Goal: Information Seeking & Learning: Learn about a topic

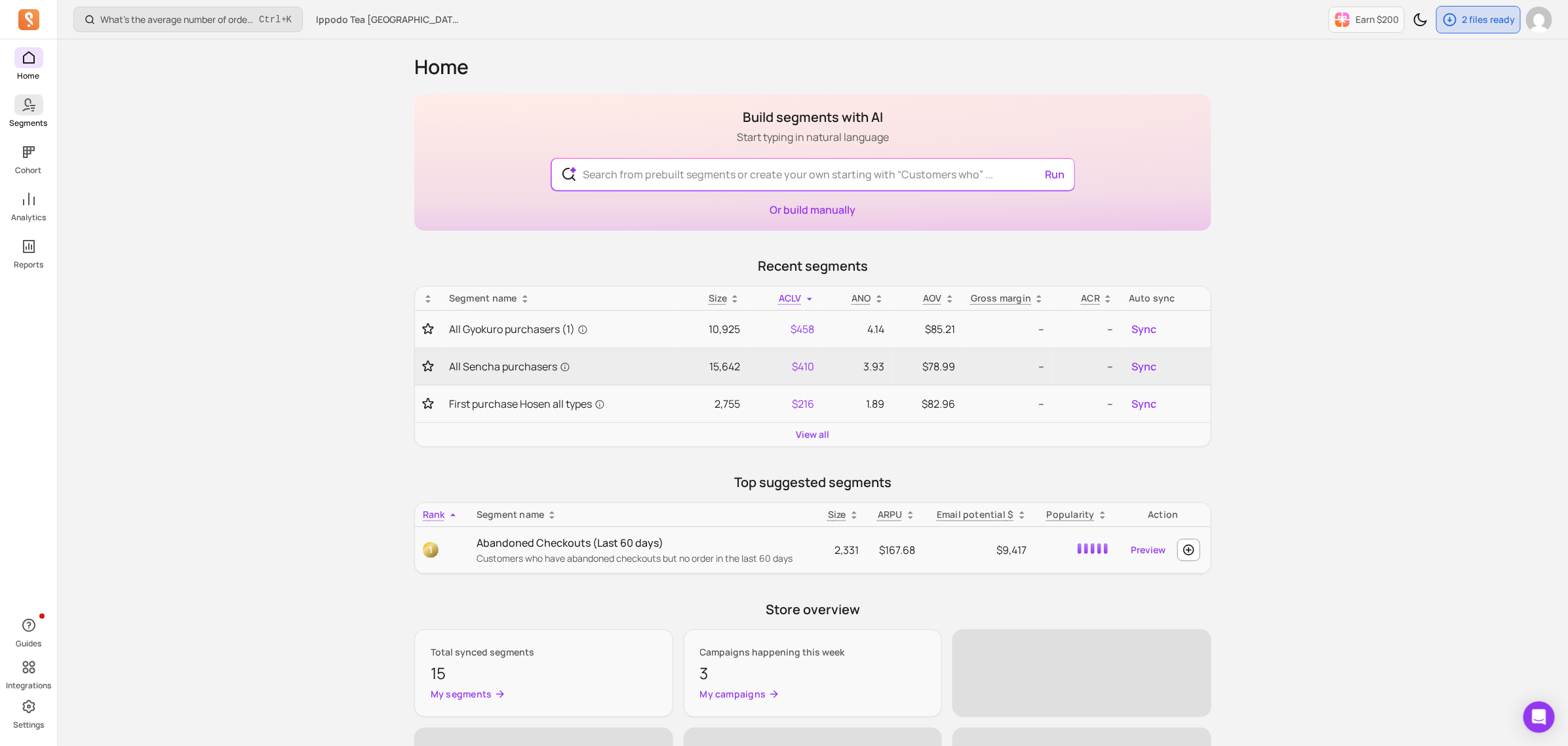
click at [31, 127] on p "Segments" at bounding box center [29, 123] width 38 height 11
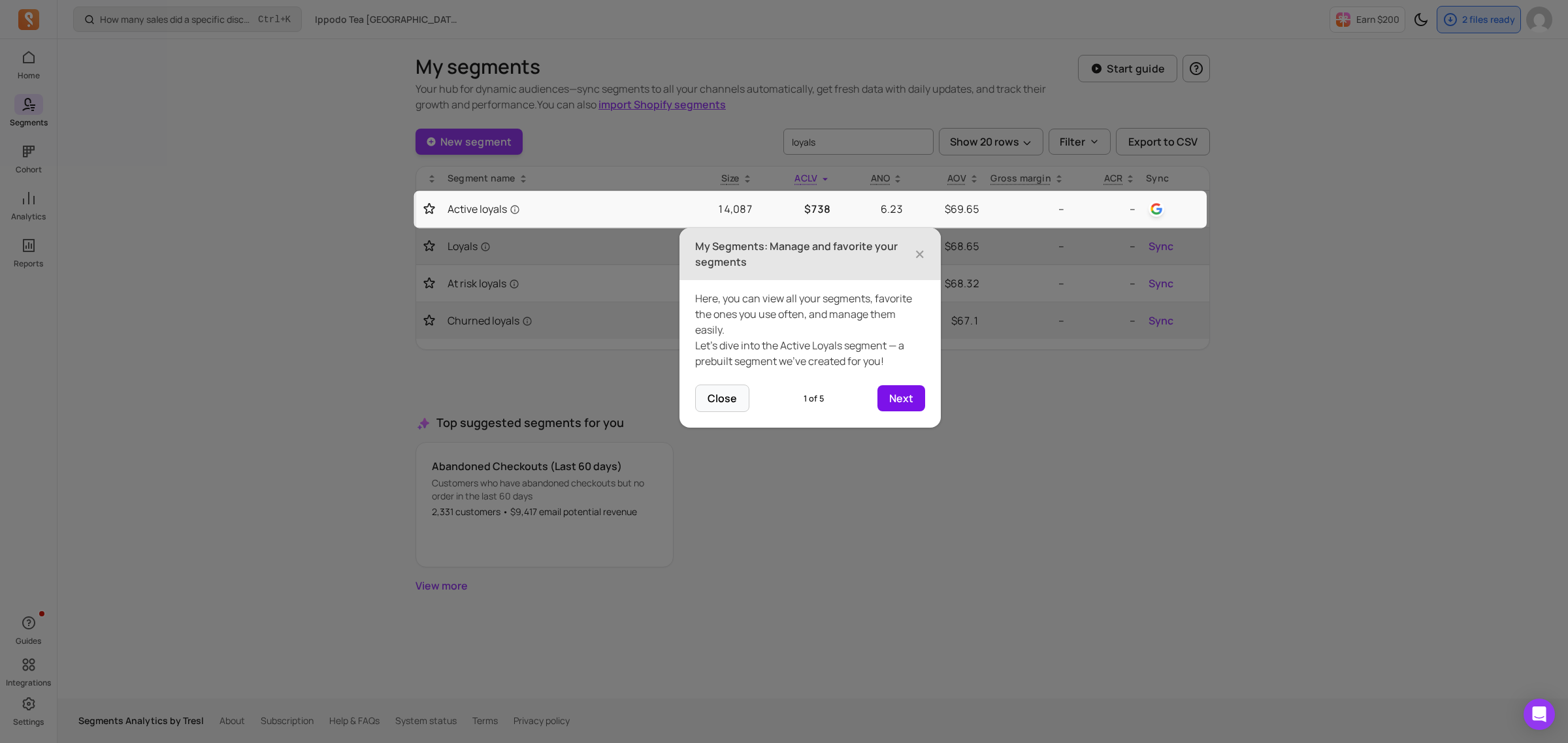
click at [911, 408] on button "Next" at bounding box center [902, 398] width 48 height 26
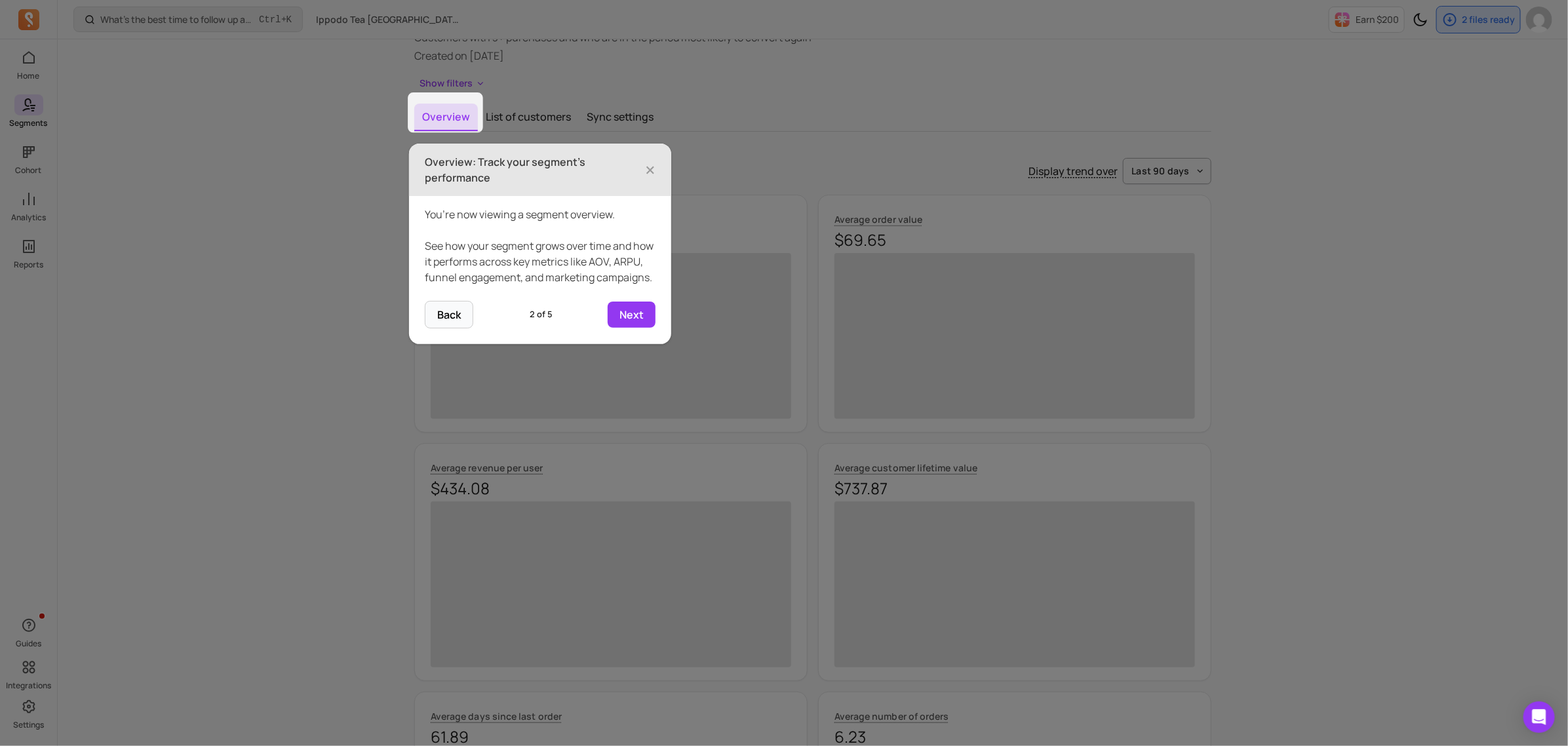
scroll to position [91, 0]
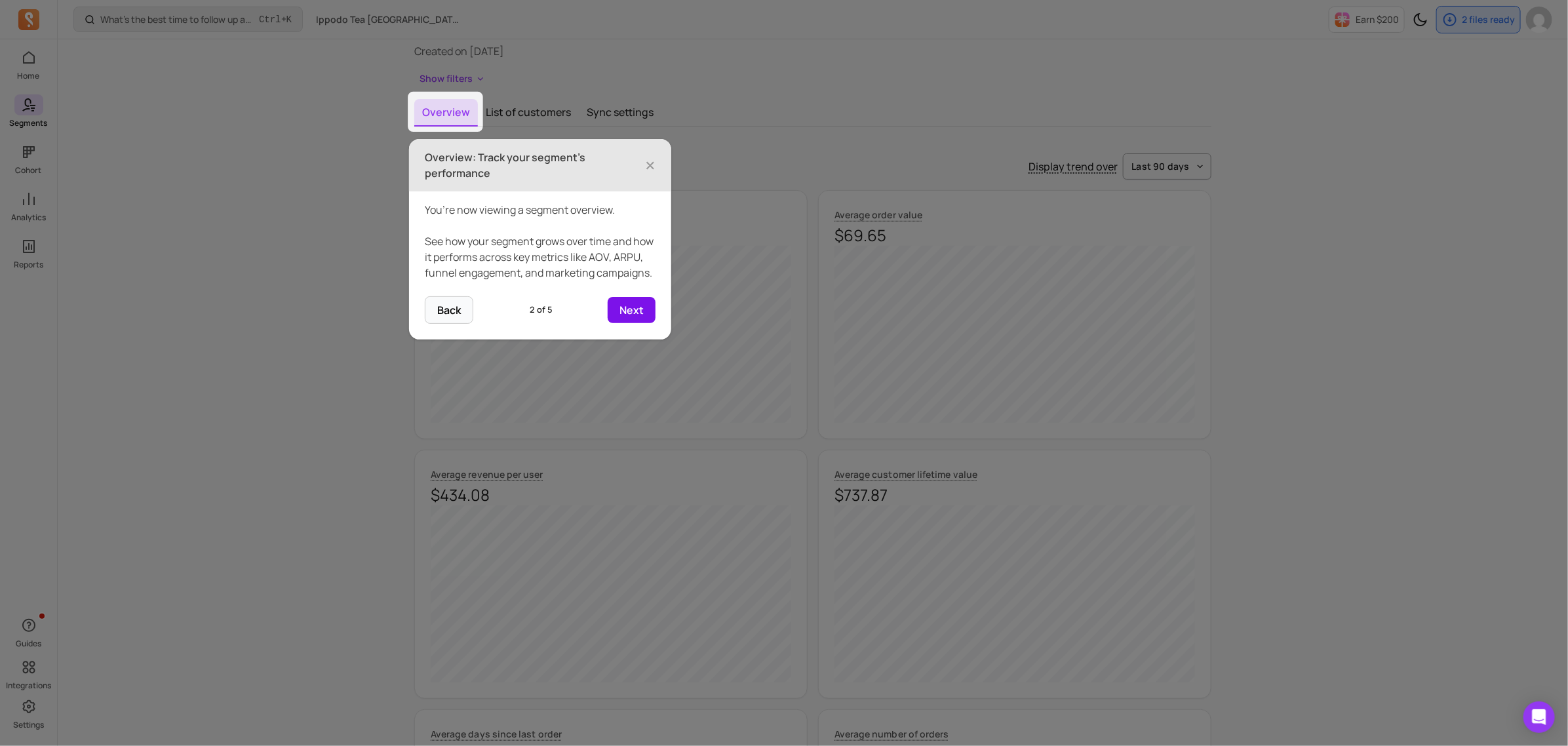
click at [633, 323] on button "Next" at bounding box center [632, 310] width 48 height 26
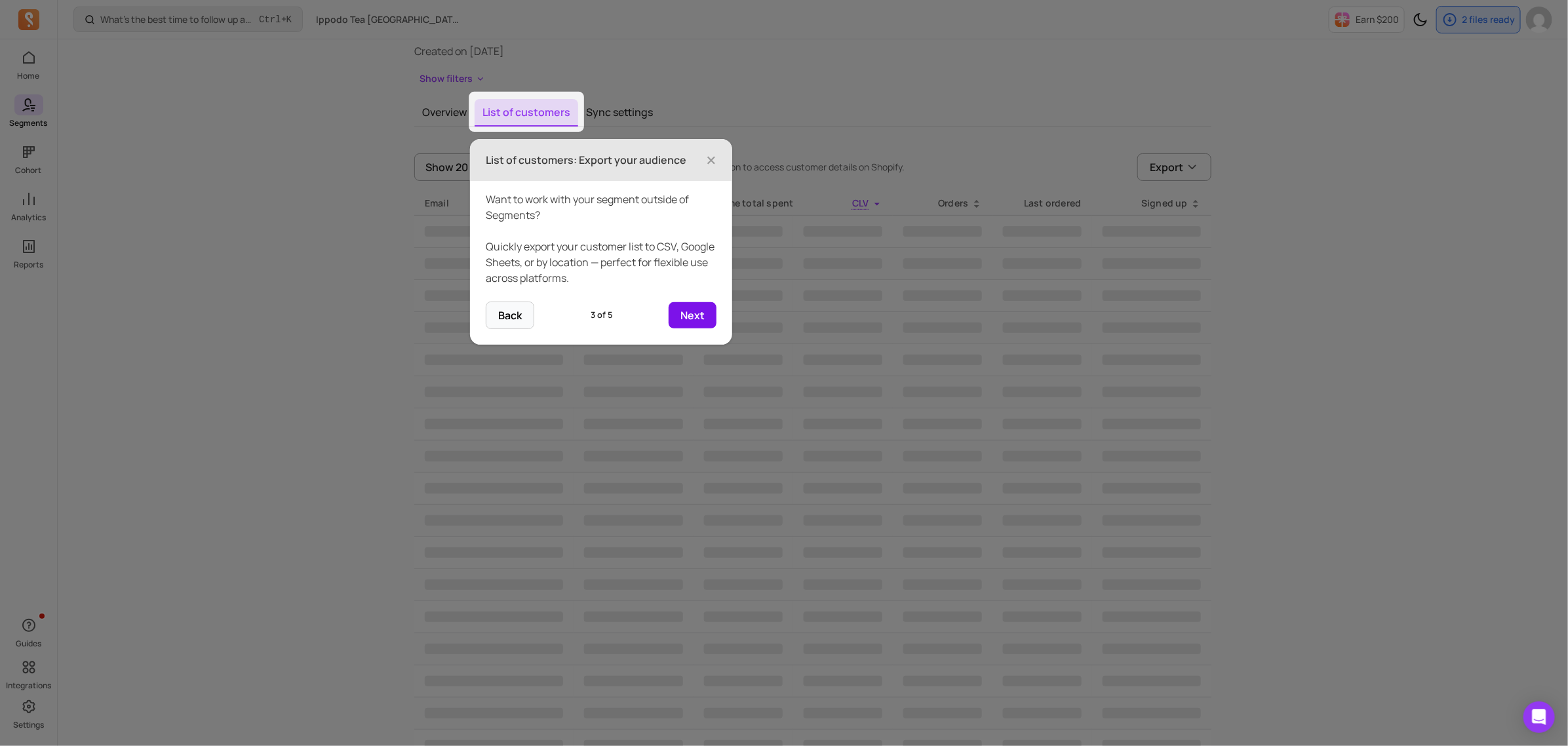
click at [685, 315] on button "Next" at bounding box center [693, 315] width 48 height 26
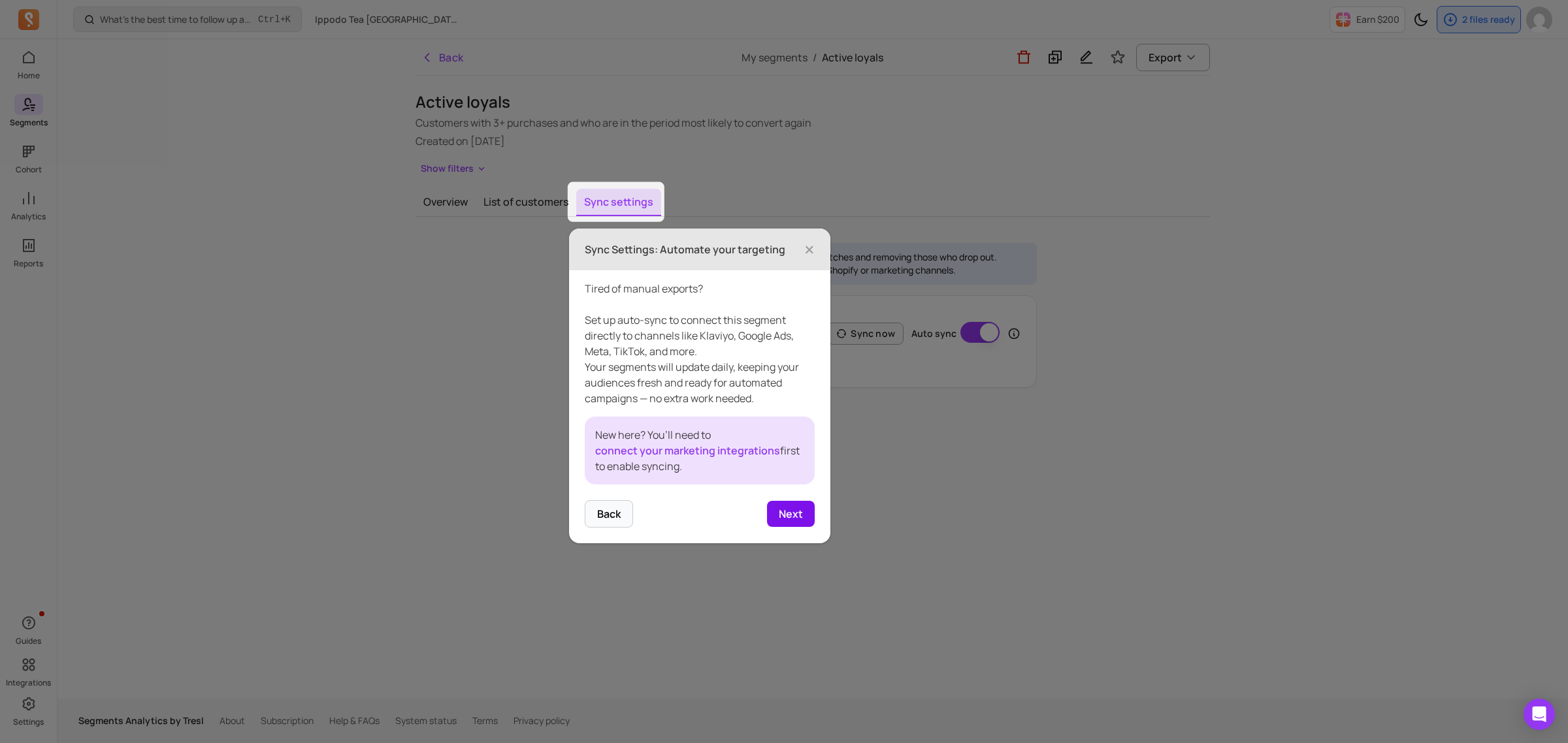
click at [794, 524] on button "Next" at bounding box center [791, 514] width 48 height 26
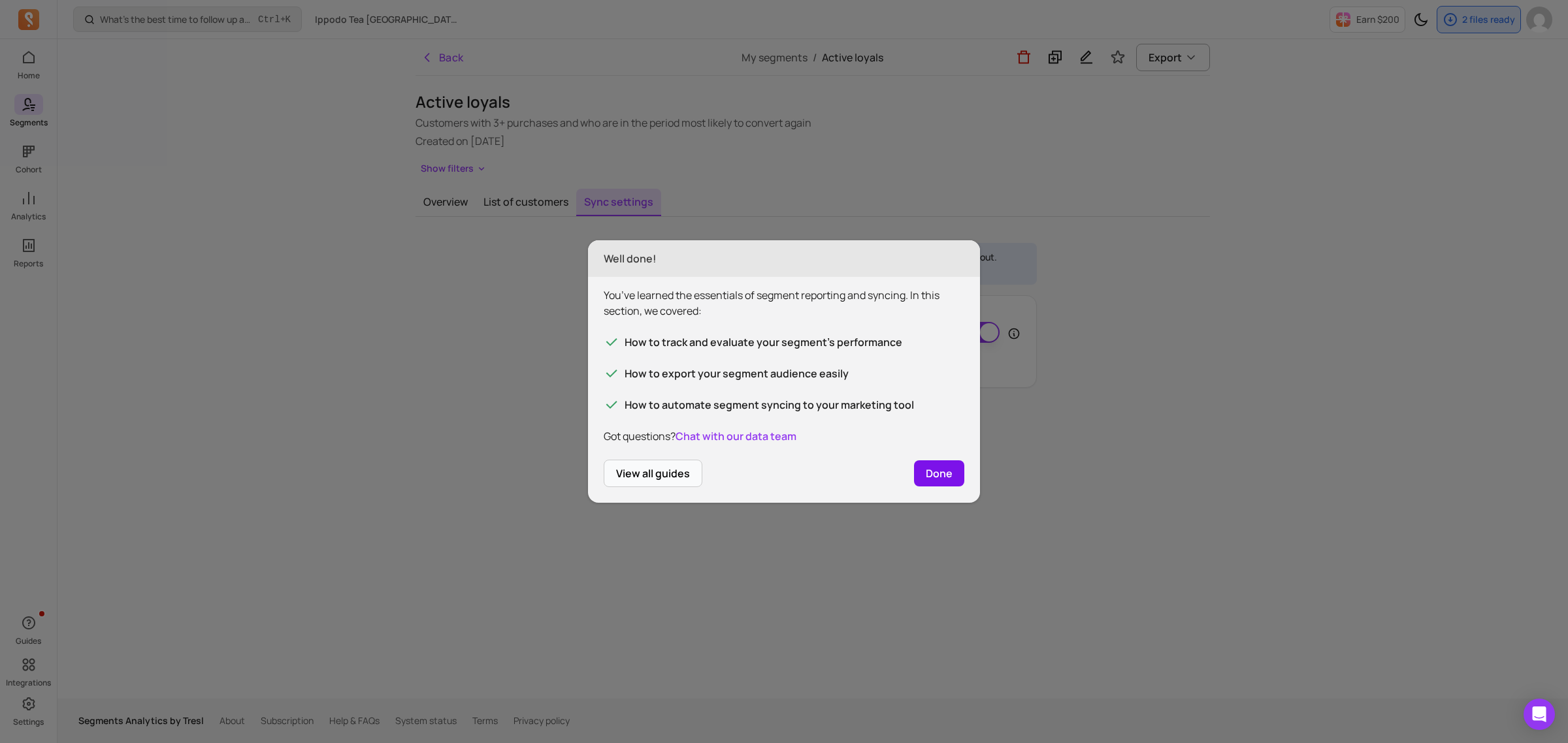
click at [954, 477] on button "Done" at bounding box center [939, 473] width 50 height 26
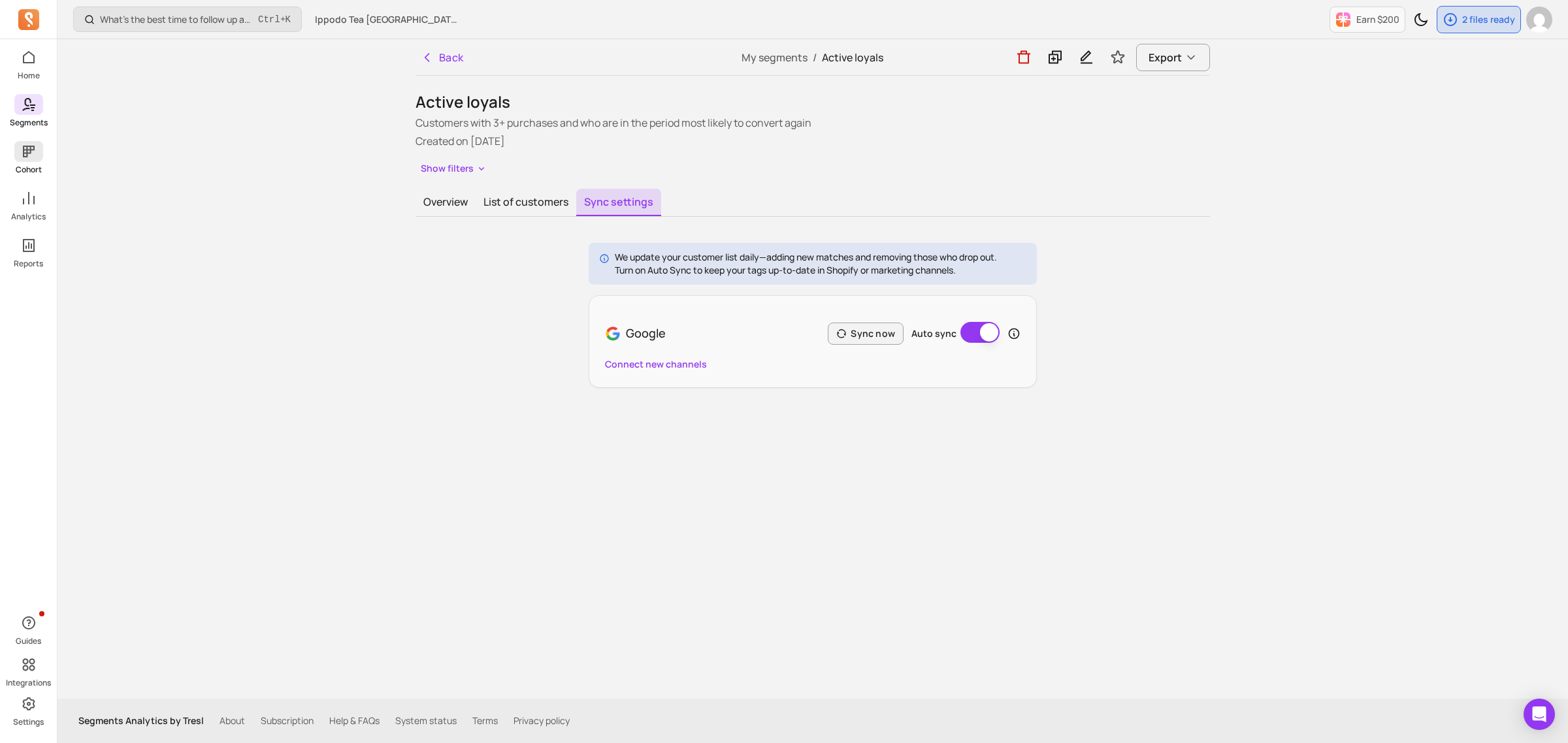
click at [35, 154] on icon at bounding box center [29, 152] width 16 height 16
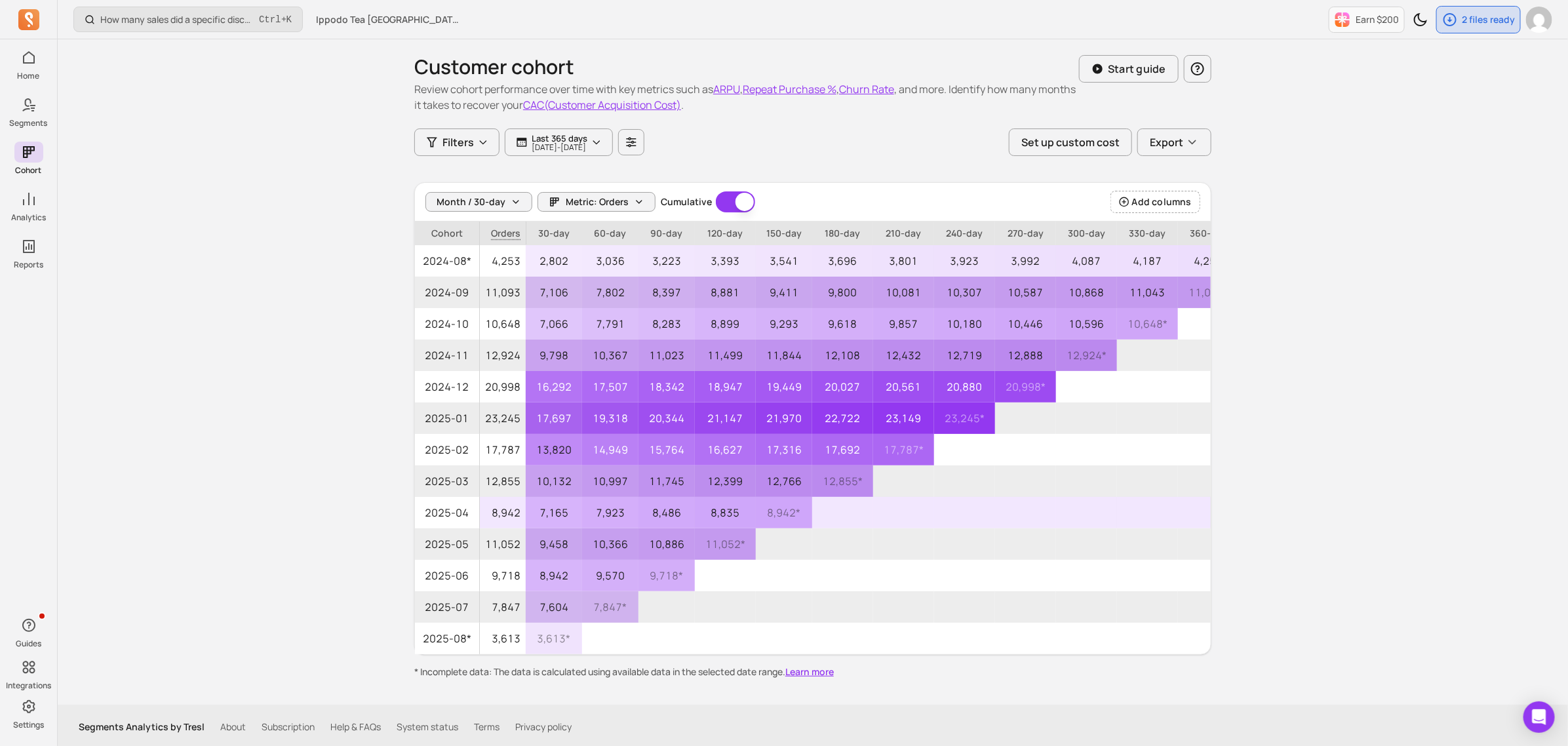
scroll to position [4, 0]
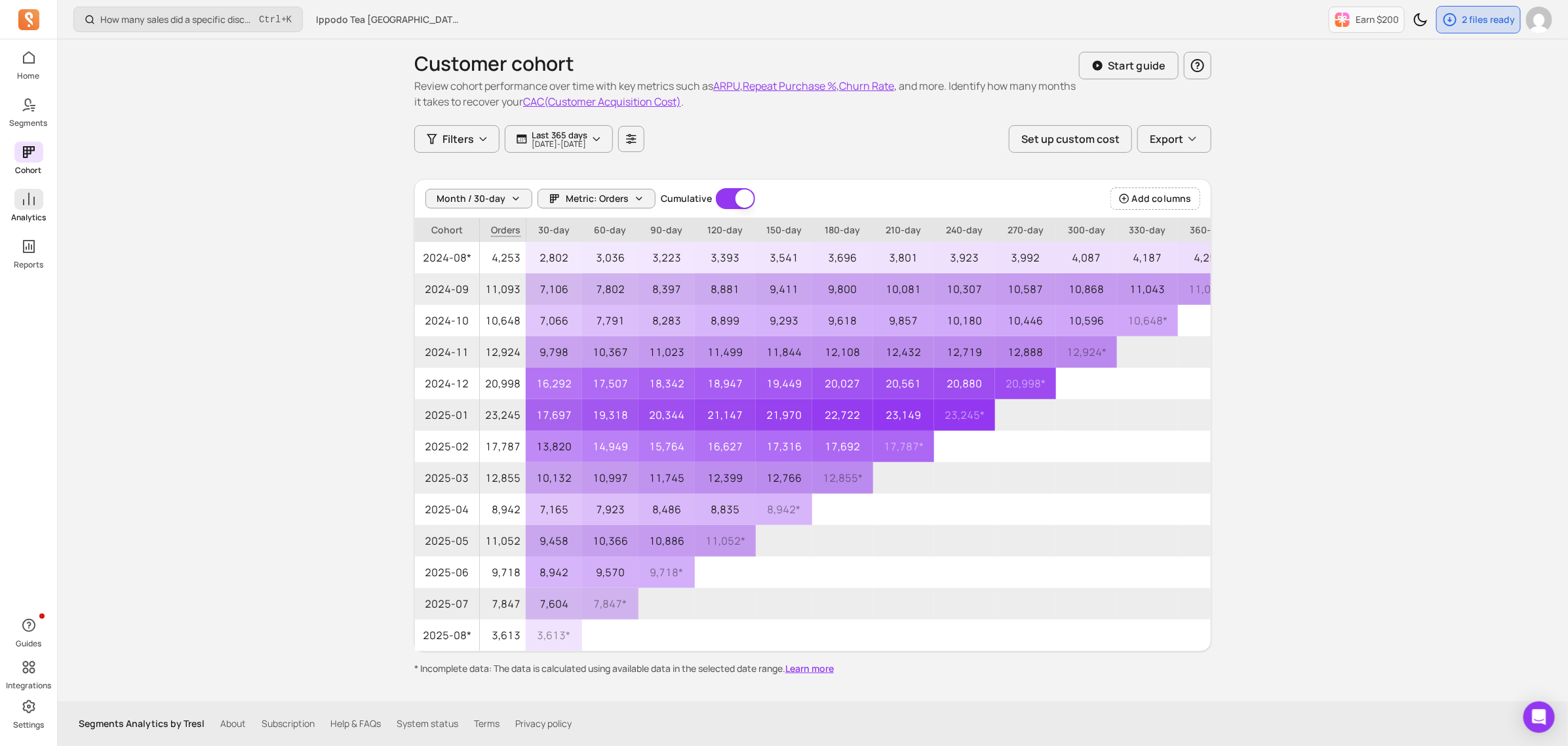
click at [33, 198] on icon at bounding box center [29, 199] width 16 height 16
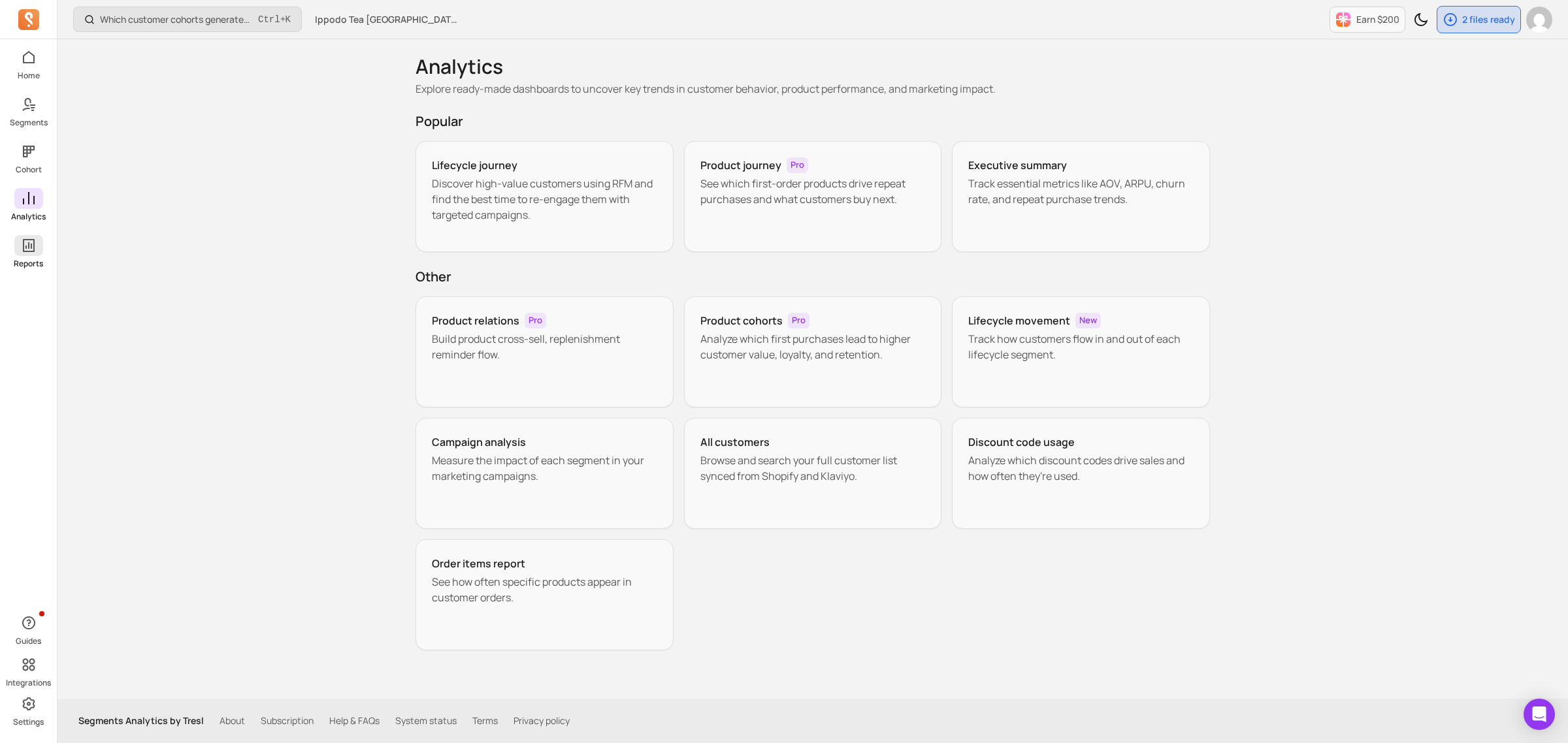
click at [24, 250] on icon at bounding box center [29, 246] width 16 height 16
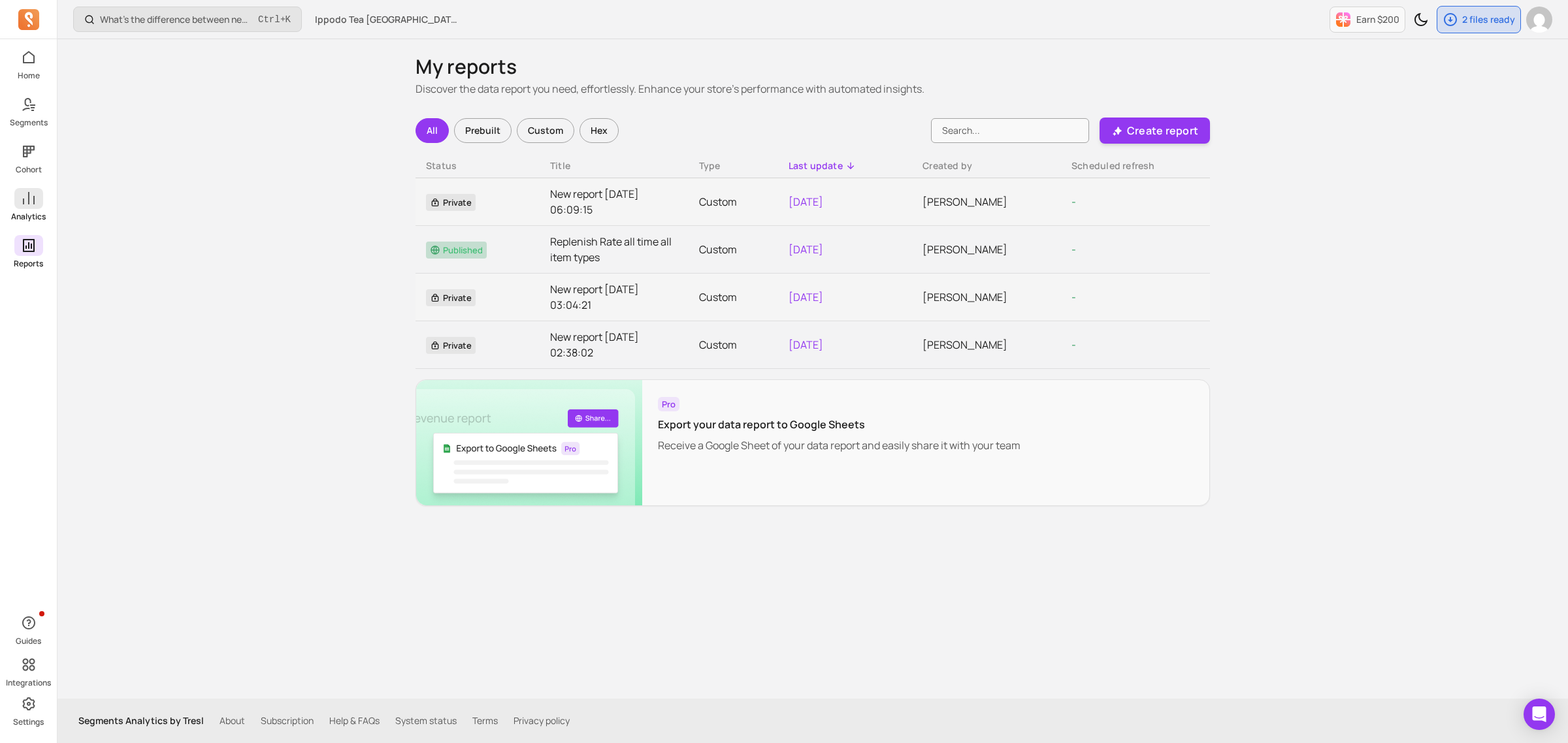
click at [34, 203] on icon at bounding box center [29, 198] width 16 height 16
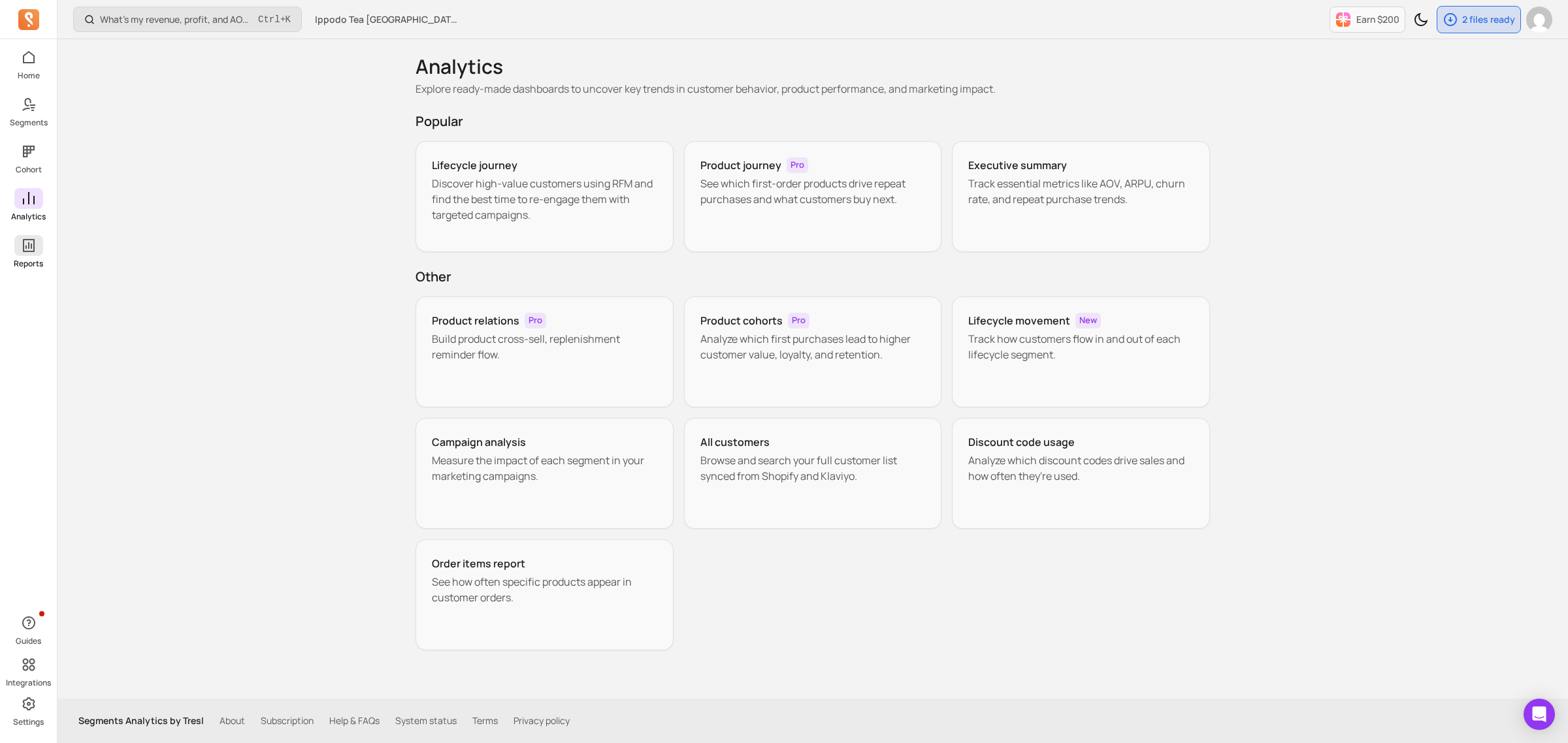
click at [34, 245] on icon at bounding box center [29, 246] width 16 height 16
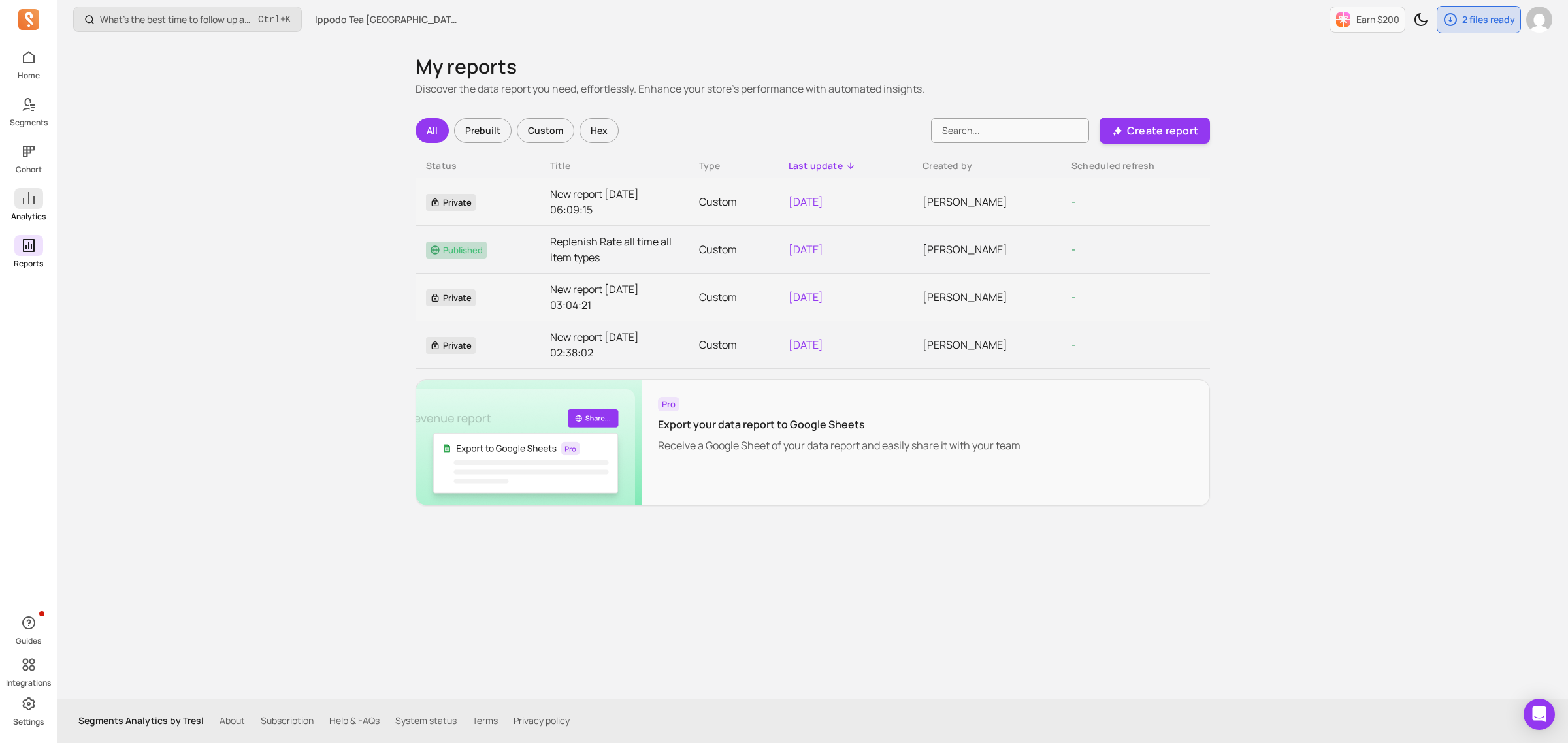
click at [27, 203] on icon at bounding box center [29, 198] width 16 height 16
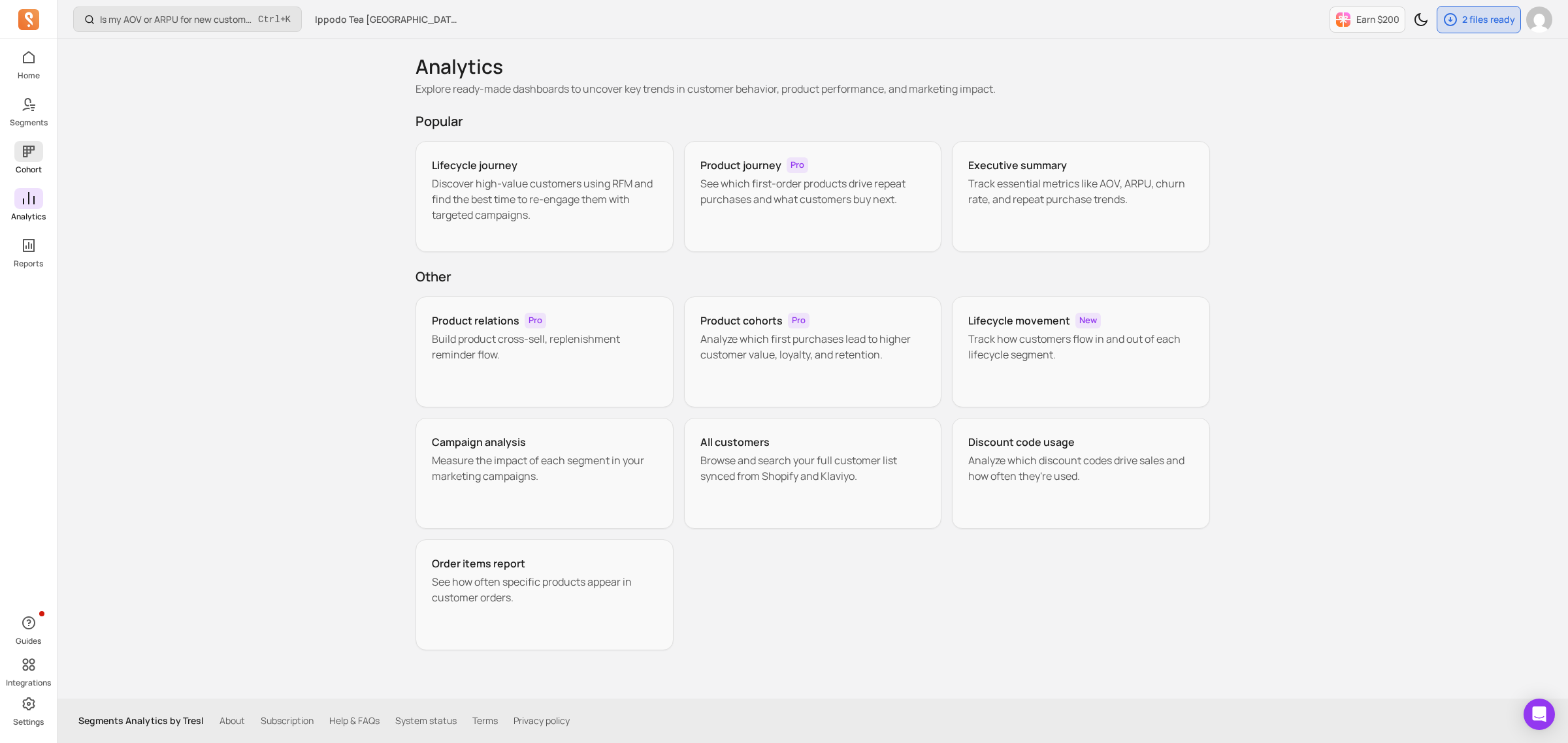
click at [28, 157] on icon at bounding box center [29, 152] width 16 height 16
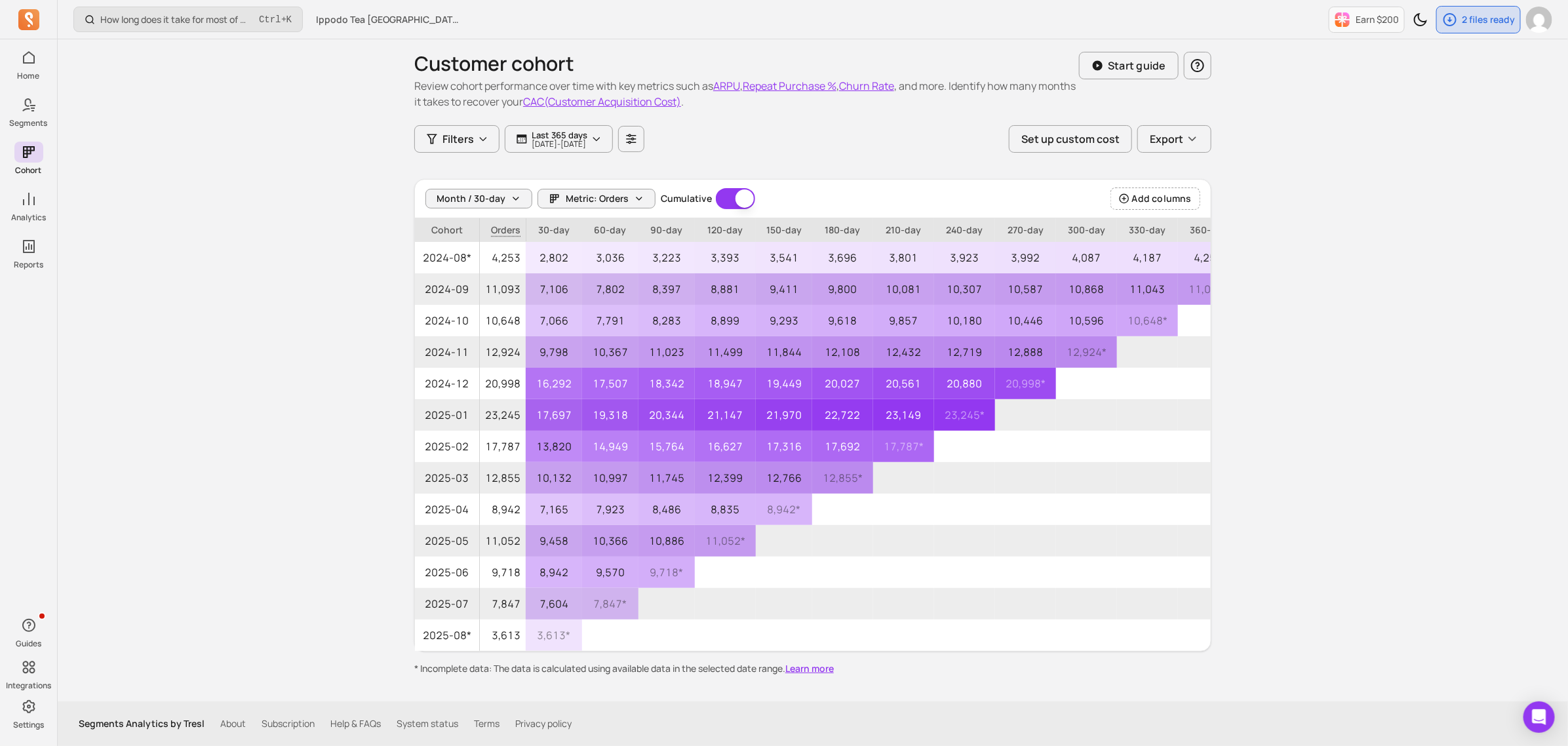
scroll to position [4, 0]
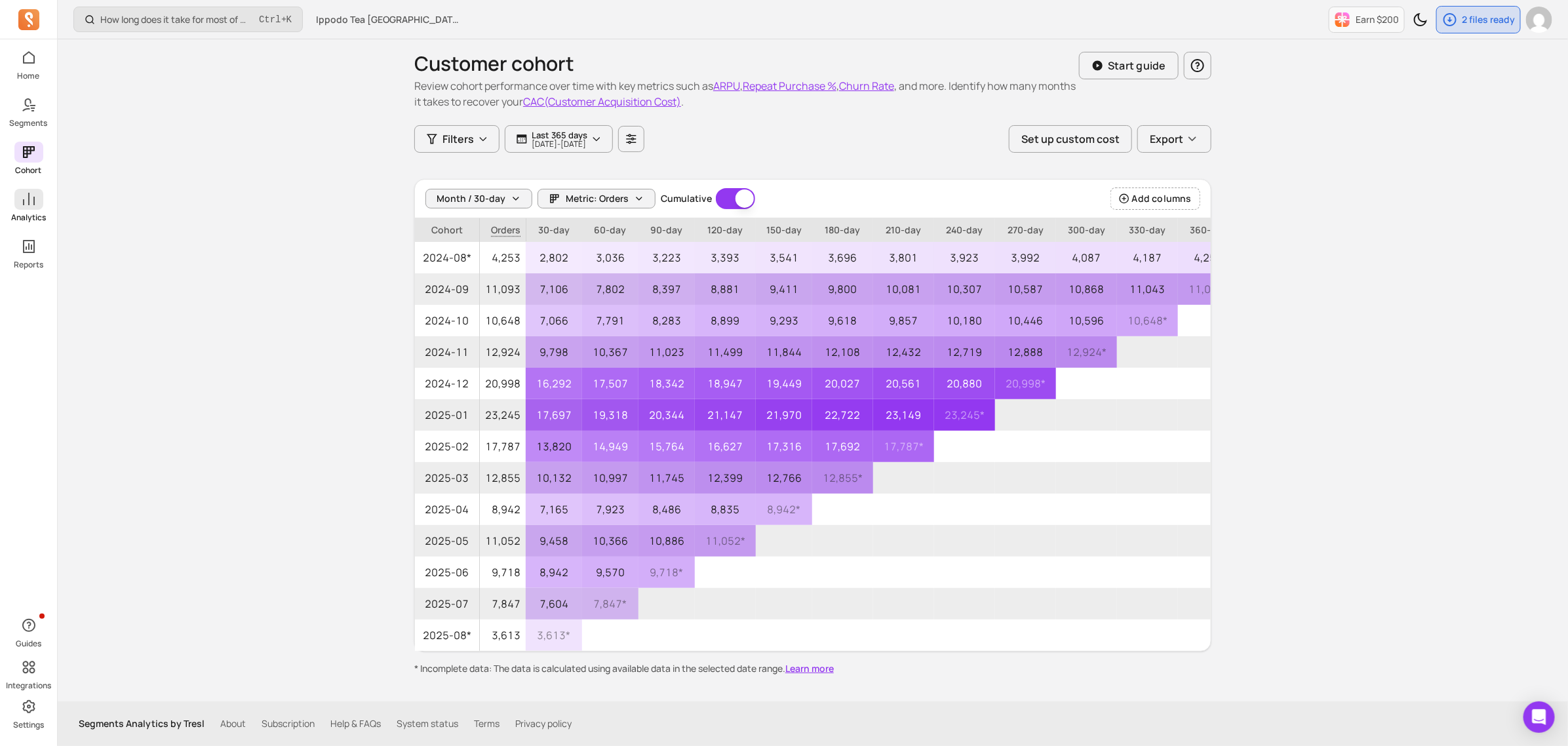
click at [40, 207] on span at bounding box center [28, 200] width 29 height 21
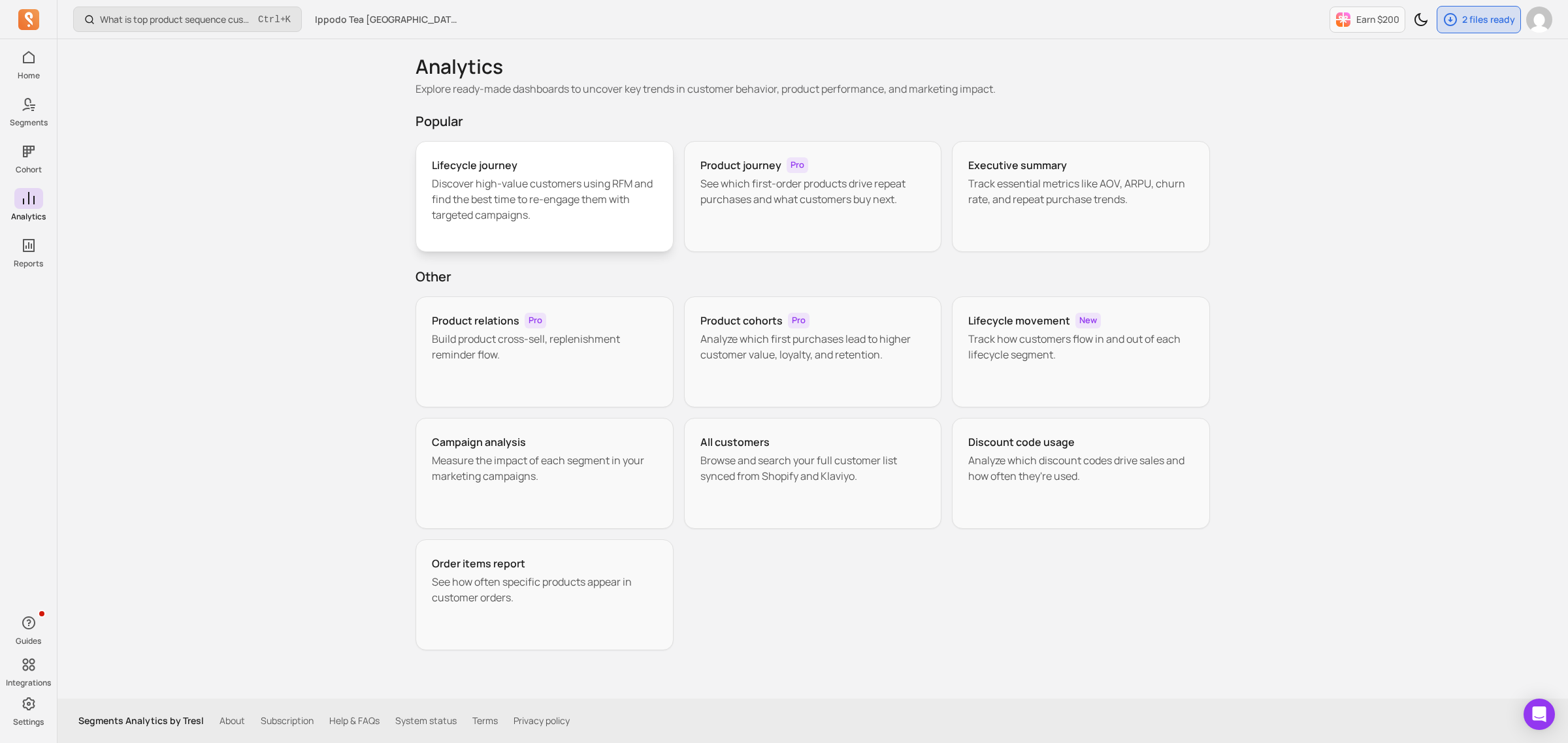
click at [557, 198] on p "Discover high-value customers using RFM and find the best time to re-engage the…" at bounding box center [544, 199] width 225 height 47
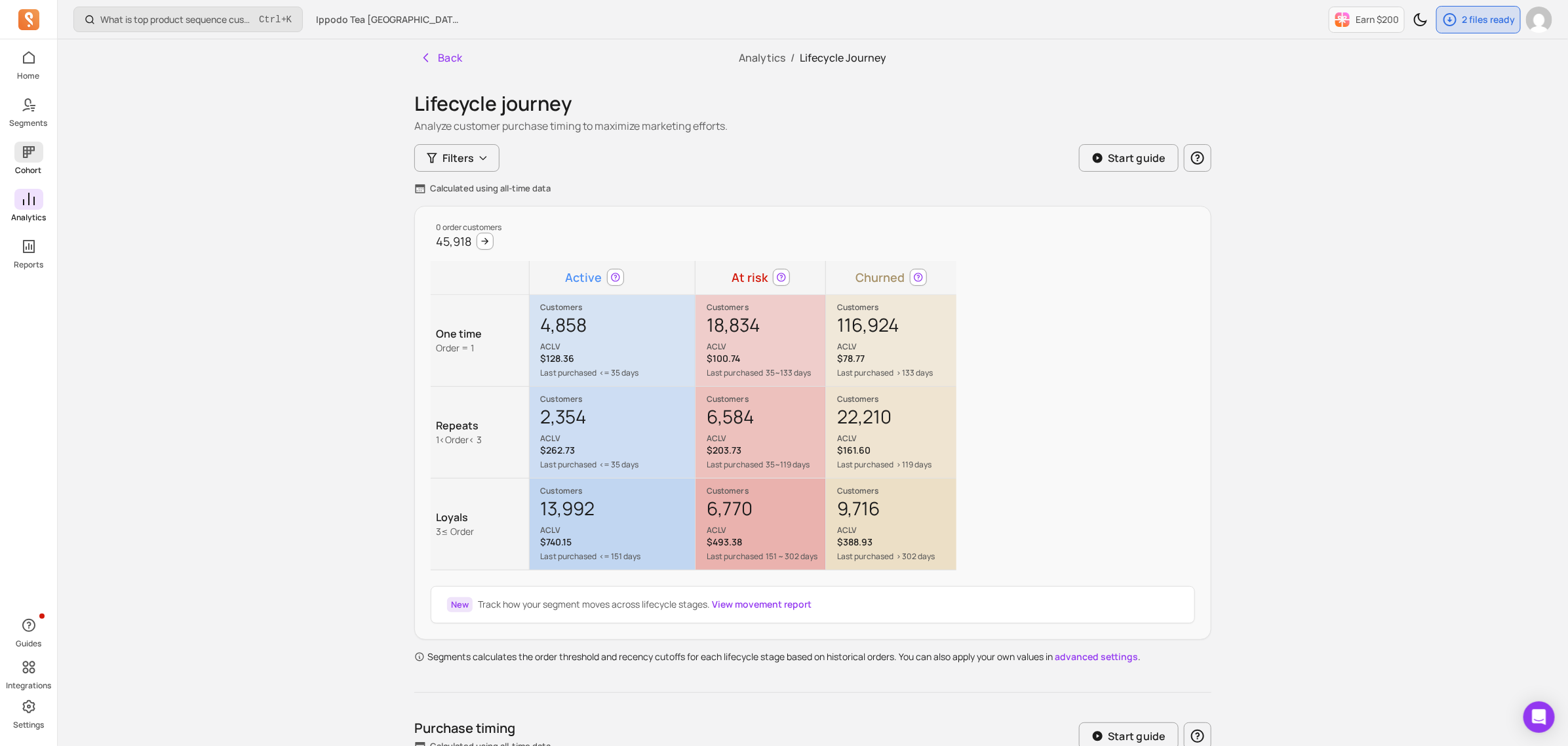
click at [21, 152] on icon at bounding box center [29, 152] width 16 height 16
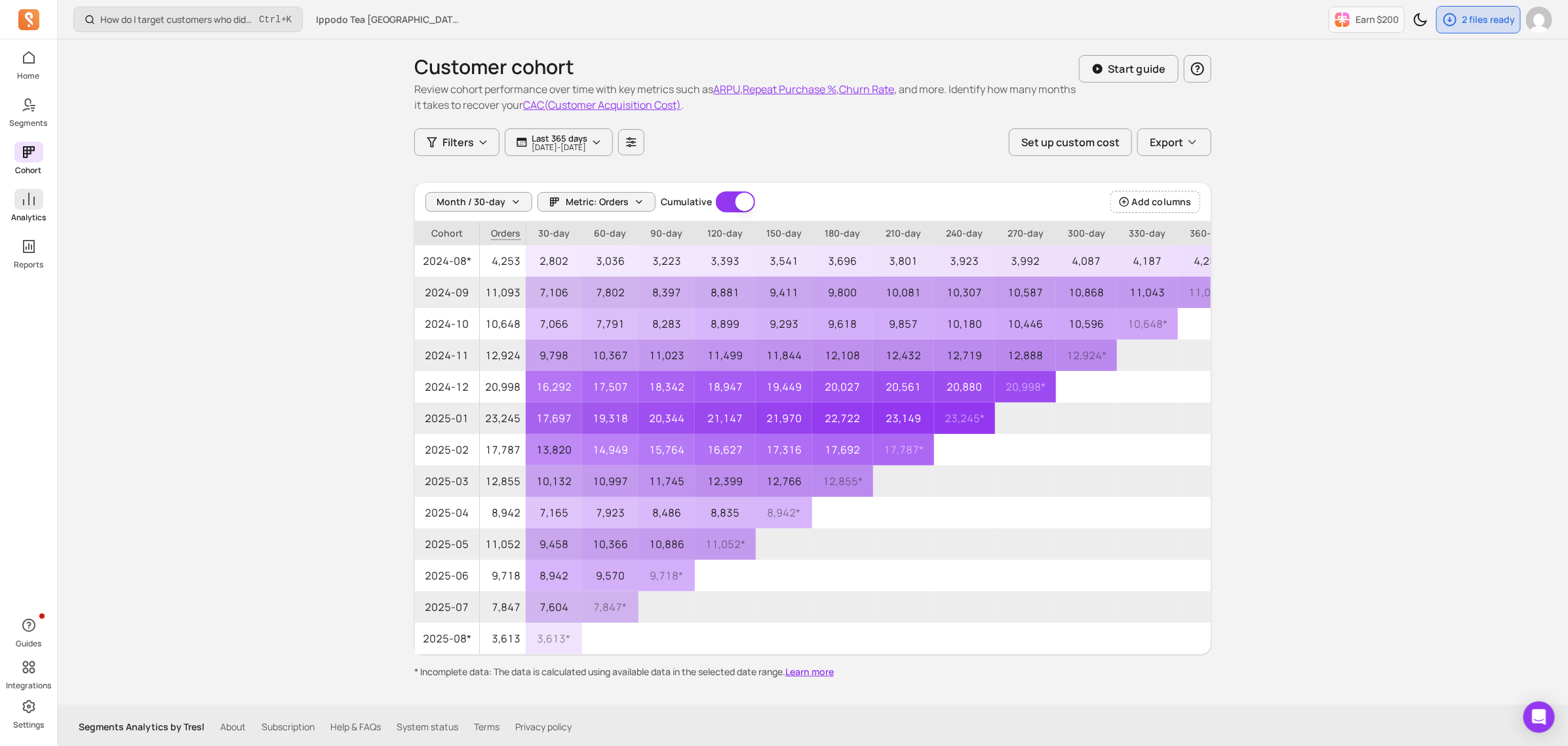
click at [27, 207] on icon at bounding box center [29, 199] width 16 height 16
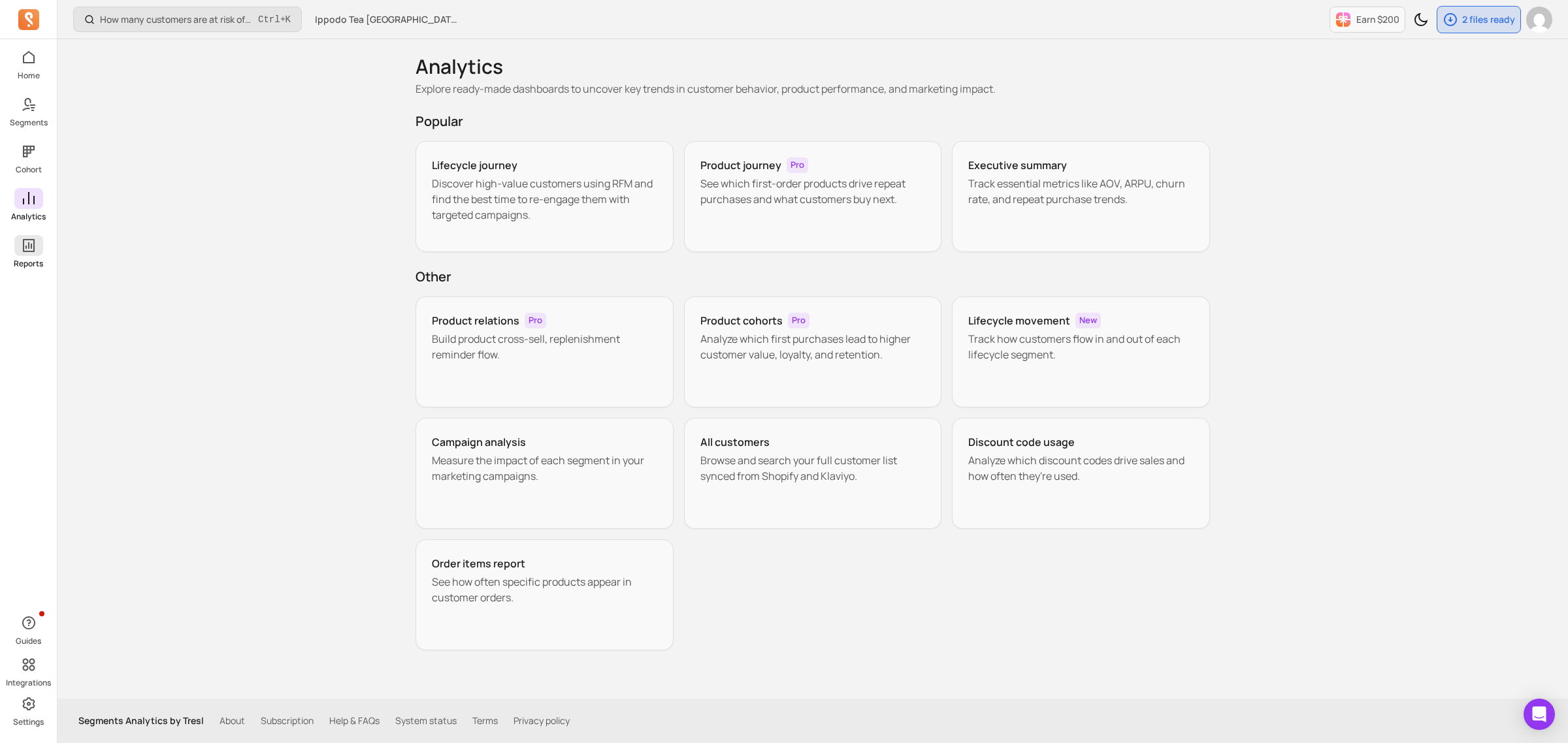
click at [24, 253] on icon at bounding box center [29, 246] width 16 height 16
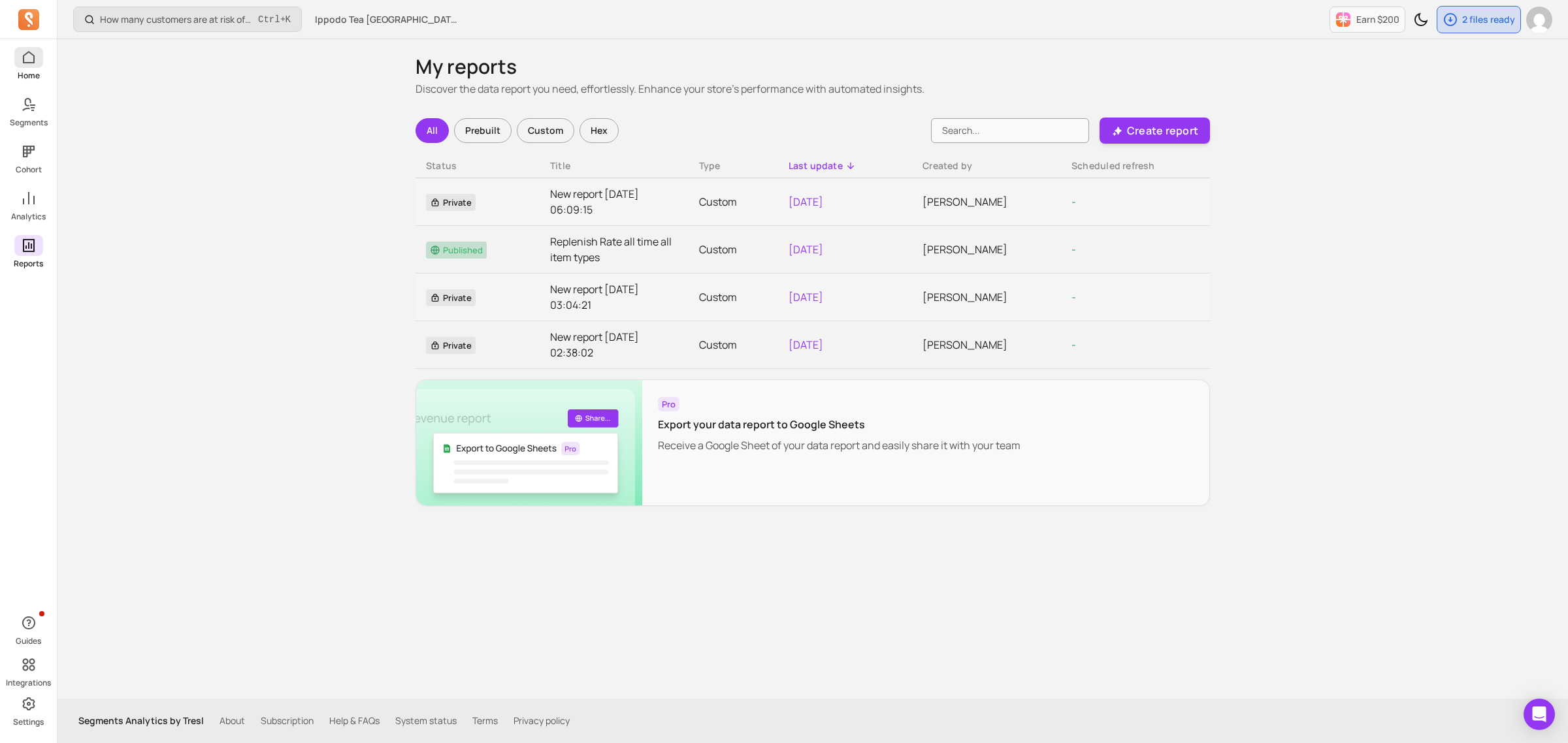
click at [31, 66] on span at bounding box center [28, 58] width 29 height 21
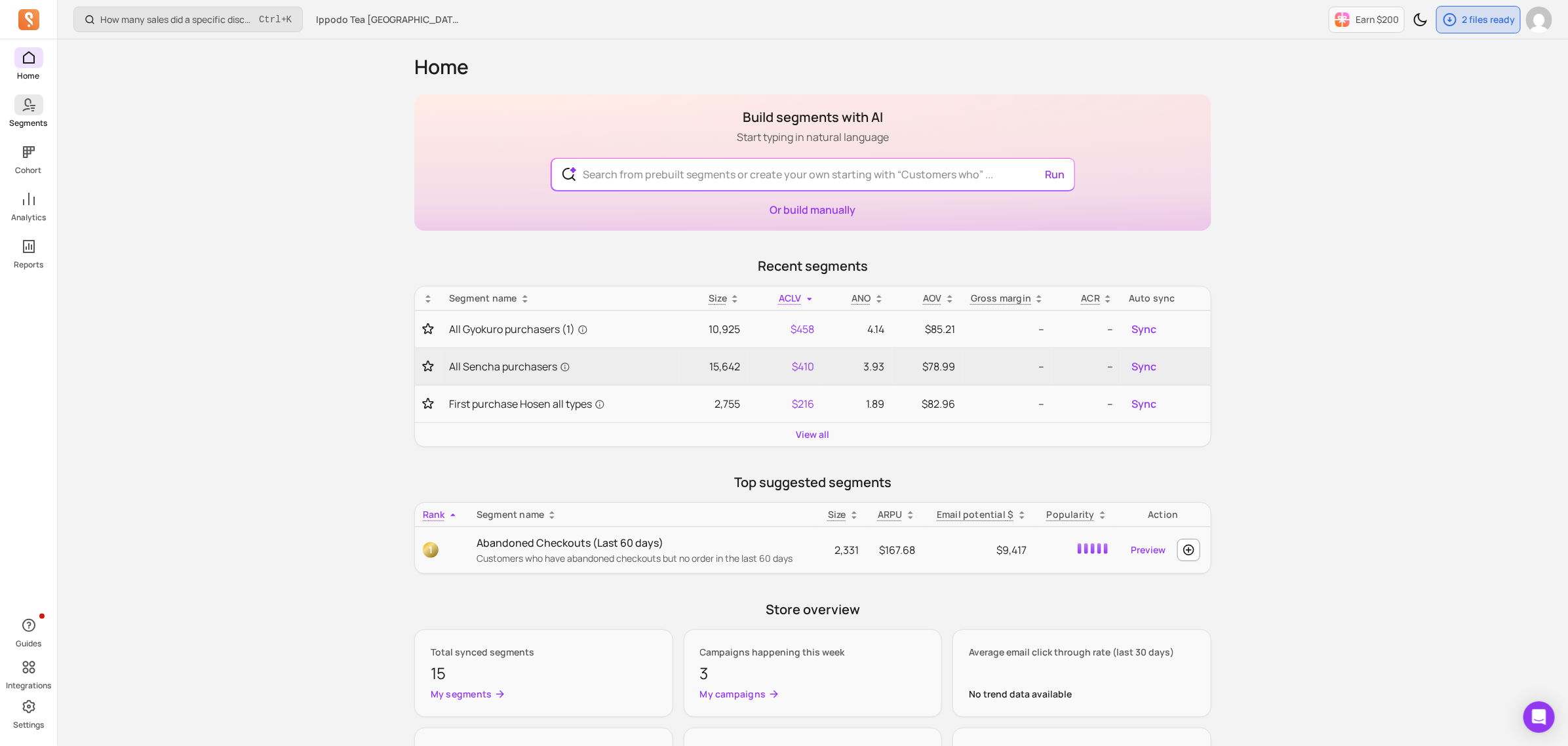
click at [26, 110] on icon at bounding box center [29, 105] width 16 height 16
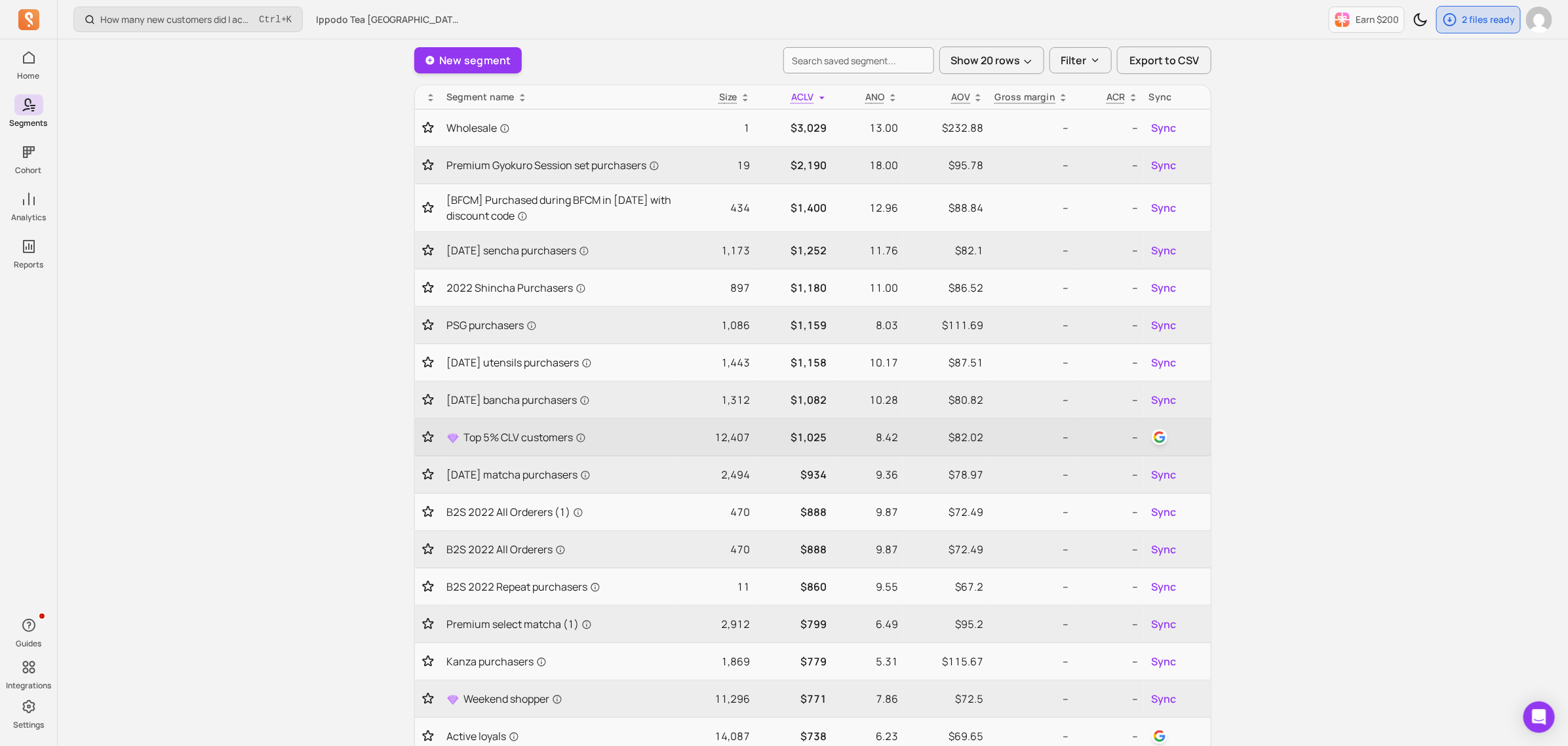
scroll to position [328, 0]
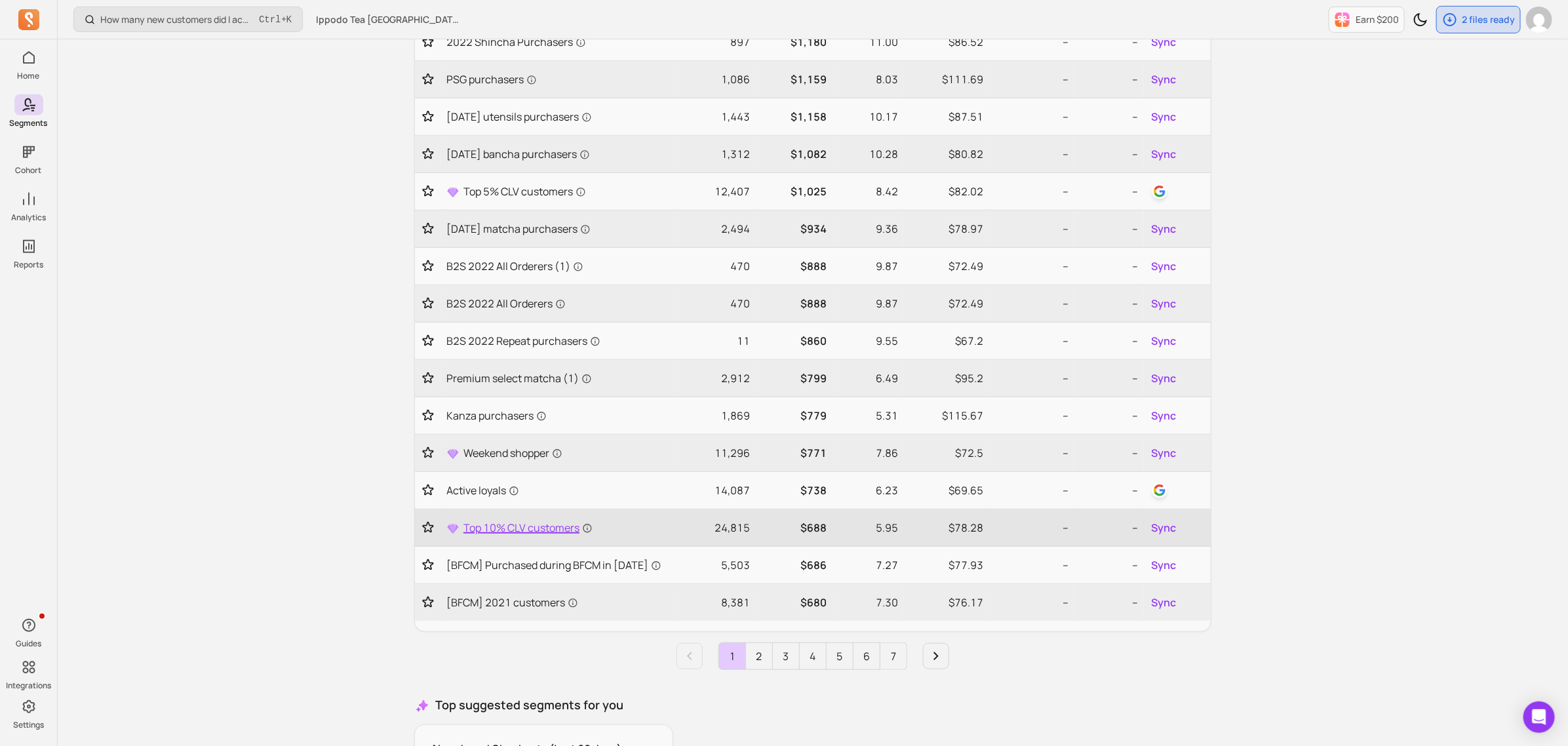
click at [525, 529] on span "Top 10% CLV customers" at bounding box center [528, 528] width 129 height 16
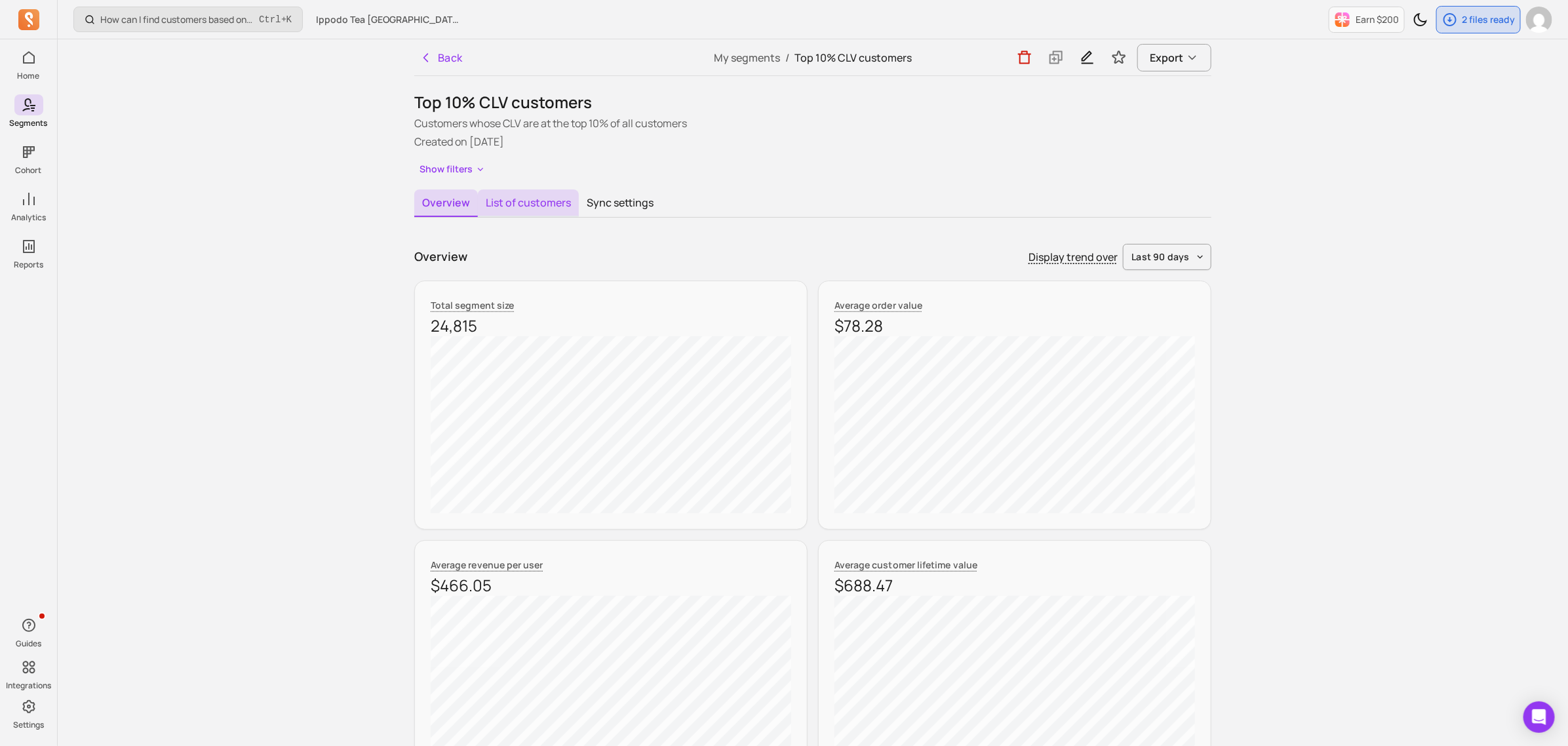
click at [549, 208] on button "List of customers" at bounding box center [528, 203] width 101 height 28
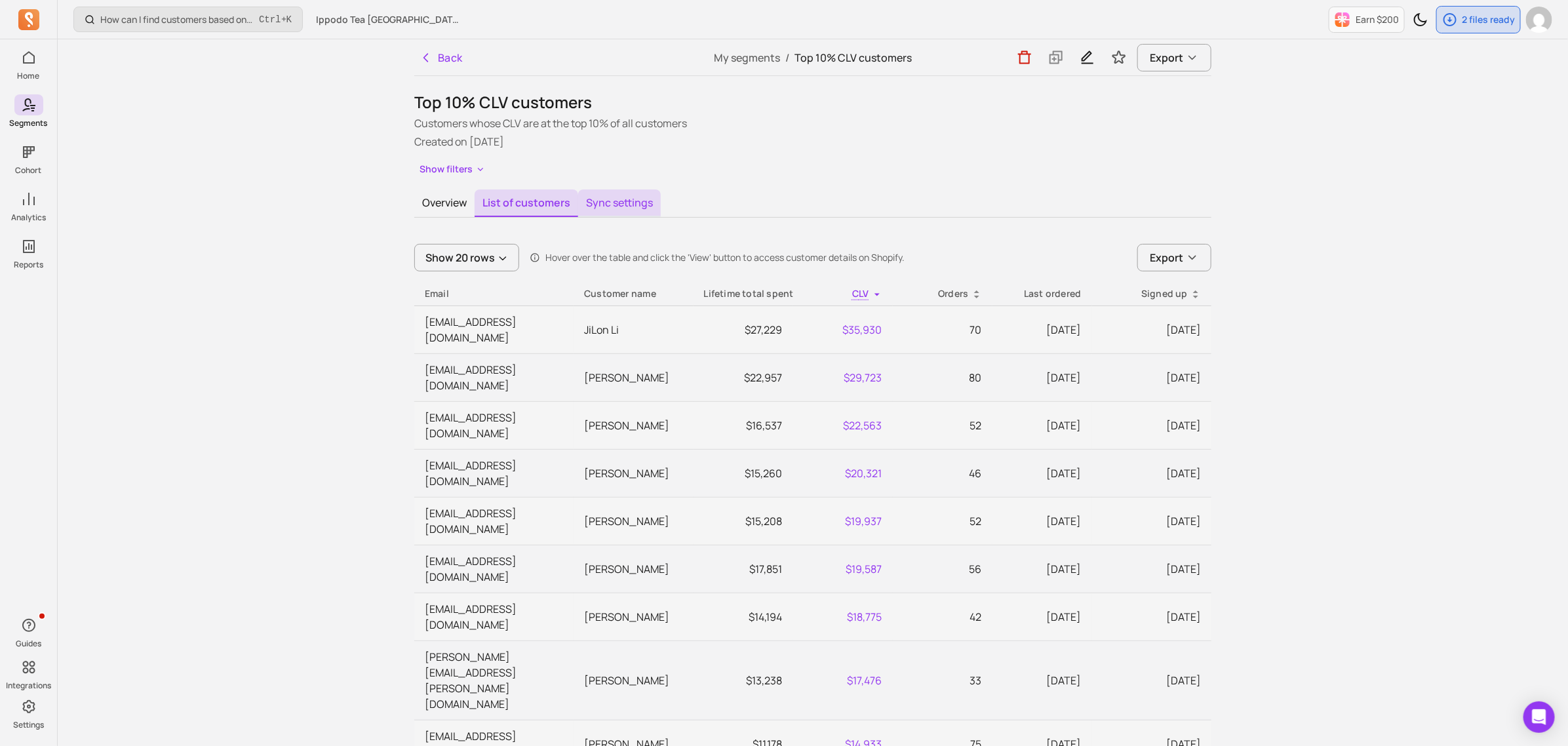
click at [649, 203] on button "Sync settings" at bounding box center [619, 203] width 83 height 28
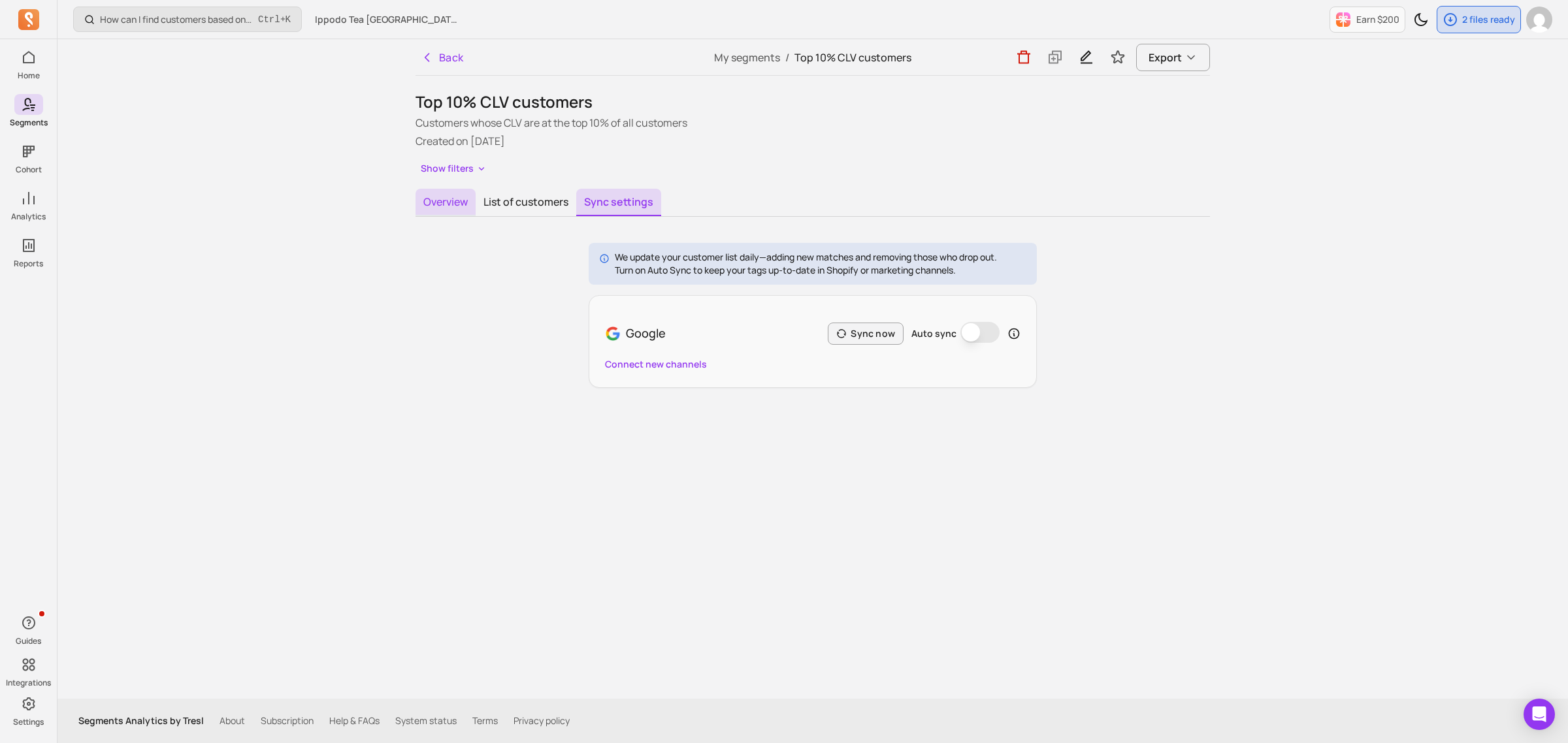
click at [445, 196] on button "Overview" at bounding box center [445, 202] width 60 height 28
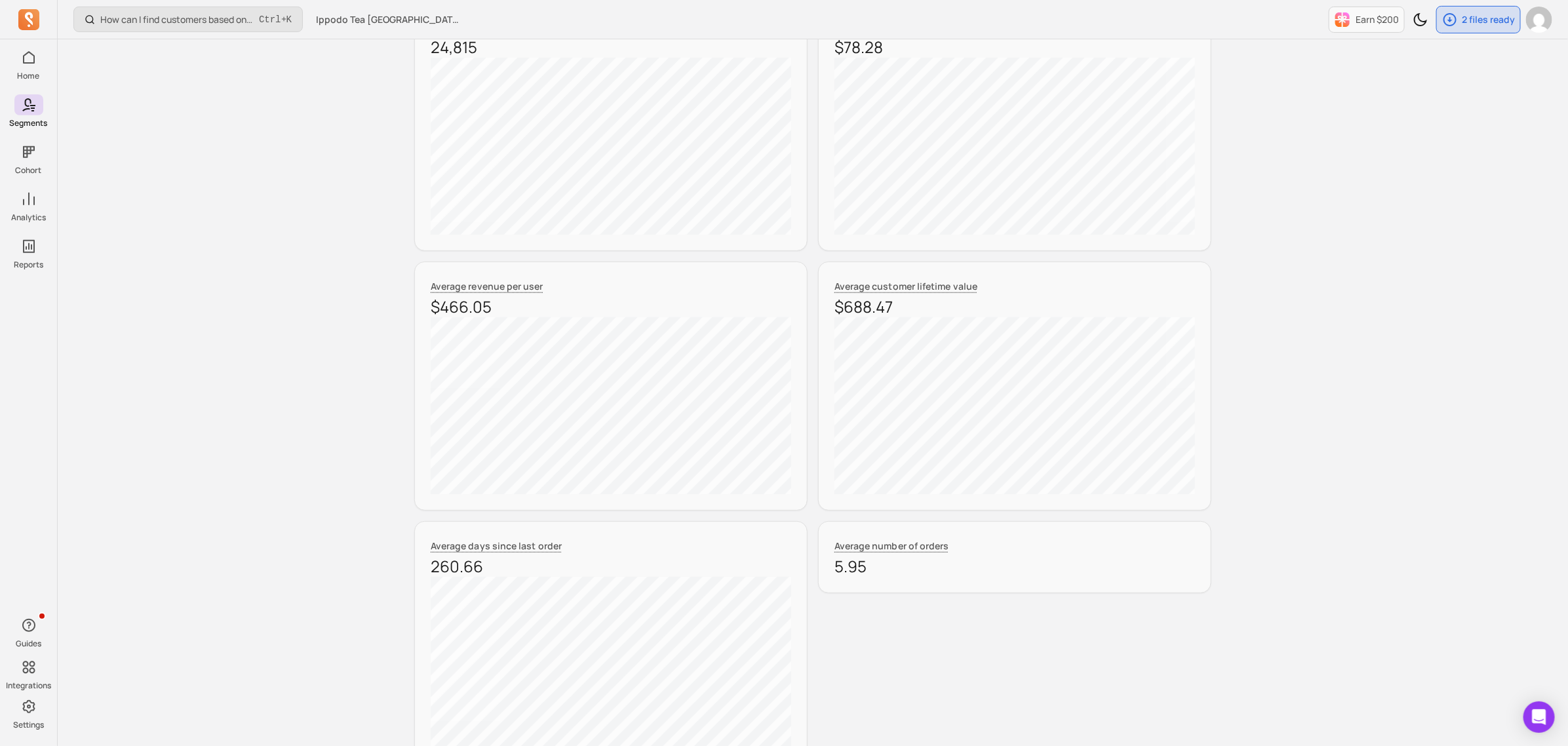
scroll to position [215, 0]
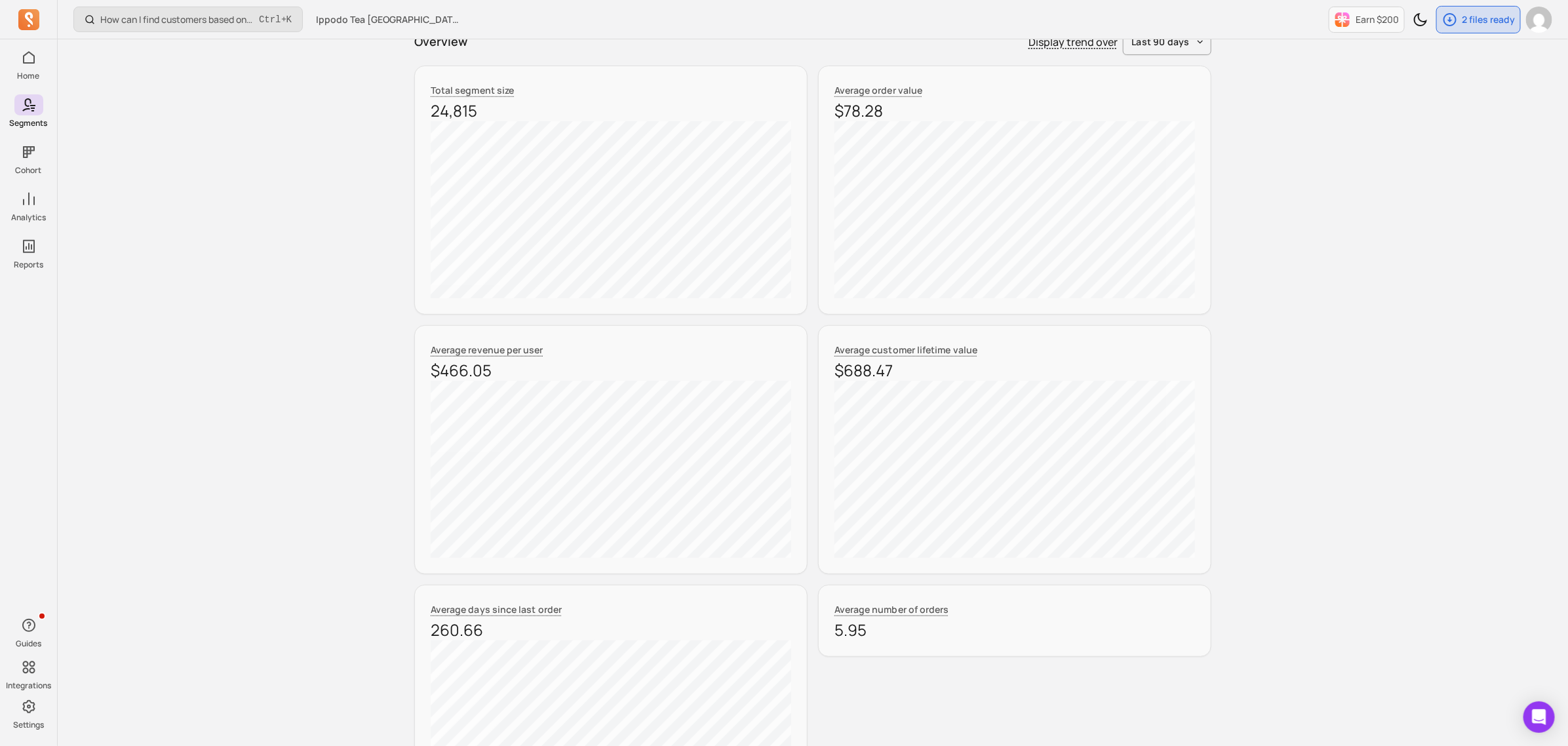
click at [1429, 401] on div "How can I find customers based on RFM and lifecycle stages? Ctrl + K Ippodo Tea…" at bounding box center [812, 429] width 1510 height 1289
